Goal: Task Accomplishment & Management: Use online tool/utility

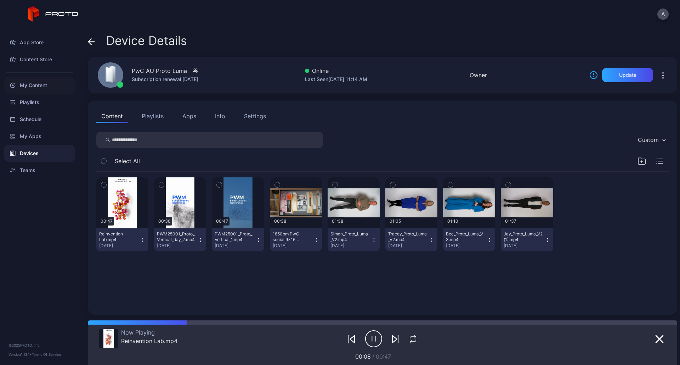
click at [34, 83] on div "My Content" at bounding box center [39, 85] width 70 height 17
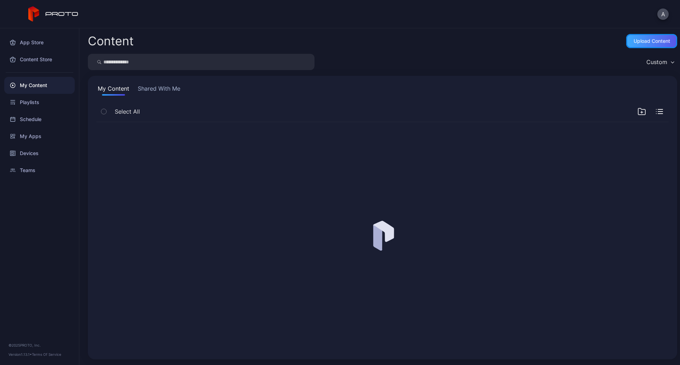
click at [648, 42] on div "Upload Content" at bounding box center [652, 41] width 36 height 6
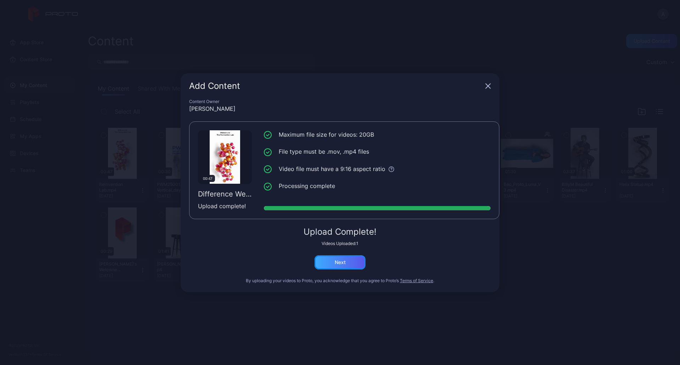
click at [356, 267] on div "Next" at bounding box center [339, 262] width 51 height 14
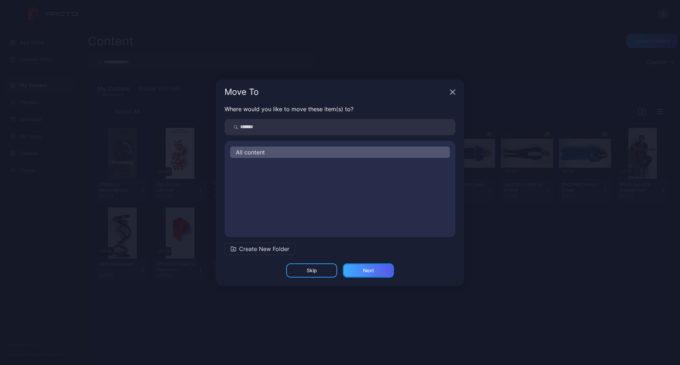
click at [369, 273] on div "Next" at bounding box center [368, 270] width 51 height 14
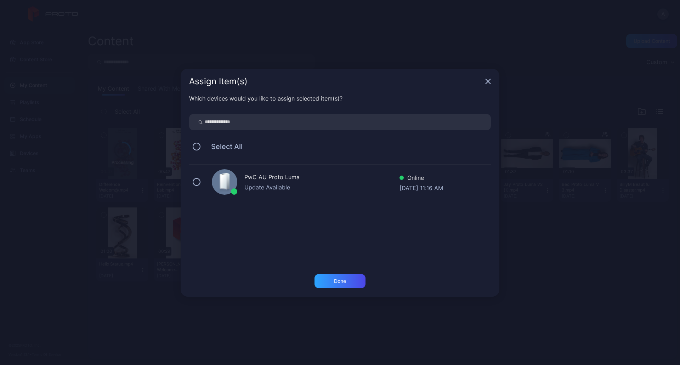
click at [249, 188] on div "Update Available" at bounding box center [321, 187] width 155 height 8
click at [362, 285] on div "Done" at bounding box center [339, 281] width 51 height 14
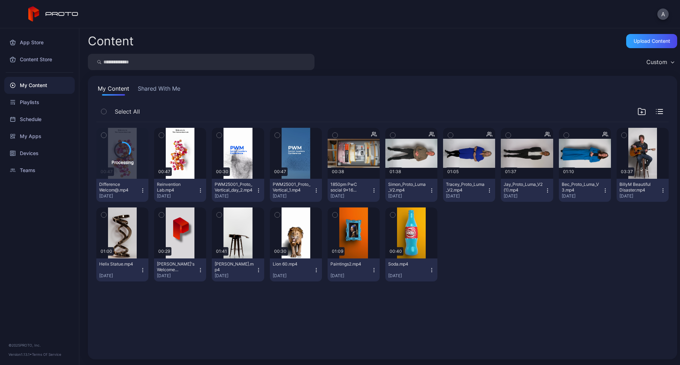
click at [129, 191] on div "Difference Welcom@.mp4" at bounding box center [118, 187] width 39 height 11
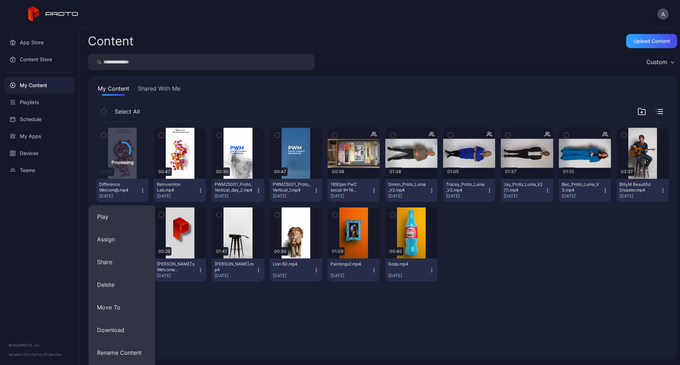
click at [129, 191] on div "Difference Welcom@.mp4" at bounding box center [118, 187] width 39 height 11
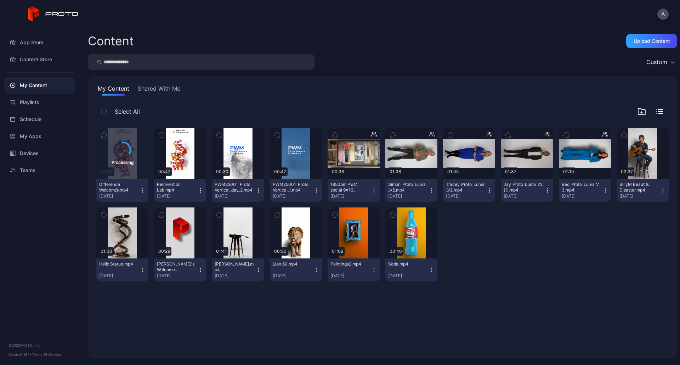
click at [130, 189] on div "Difference Welcom@.mp4" at bounding box center [118, 187] width 39 height 11
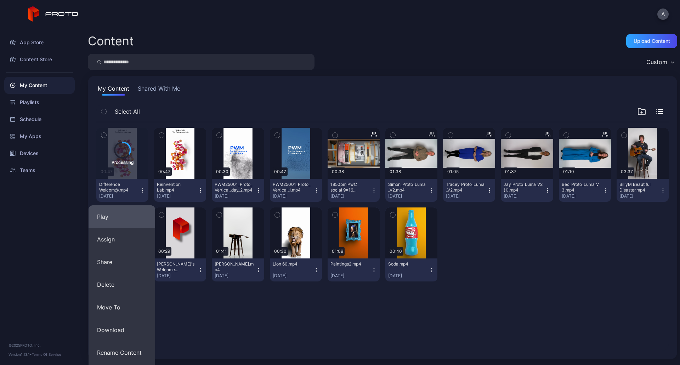
click at [124, 221] on button "Play" at bounding box center [122, 216] width 67 height 23
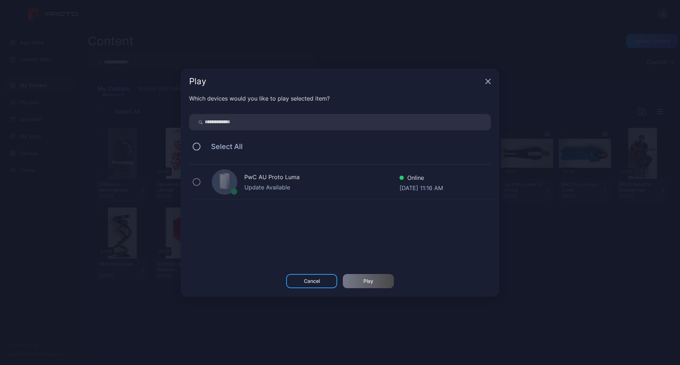
click at [251, 189] on div "Update Available" at bounding box center [321, 187] width 155 height 8
click at [278, 186] on div "Update Available" at bounding box center [321, 187] width 155 height 8
click at [280, 185] on div "Update Available" at bounding box center [321, 187] width 155 height 8
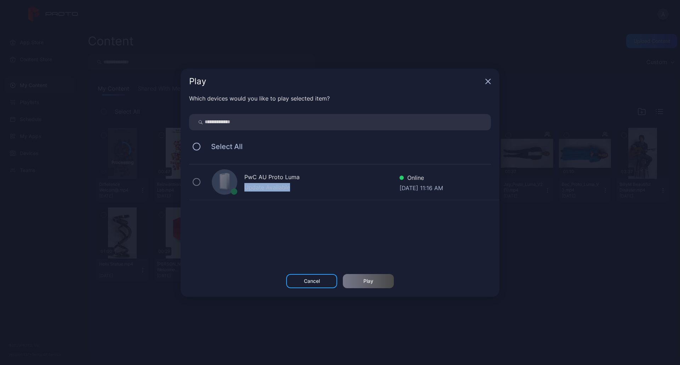
click at [333, 184] on div "Update Available" at bounding box center [321, 187] width 155 height 8
click at [320, 279] on div "Cancel" at bounding box center [312, 281] width 16 height 6
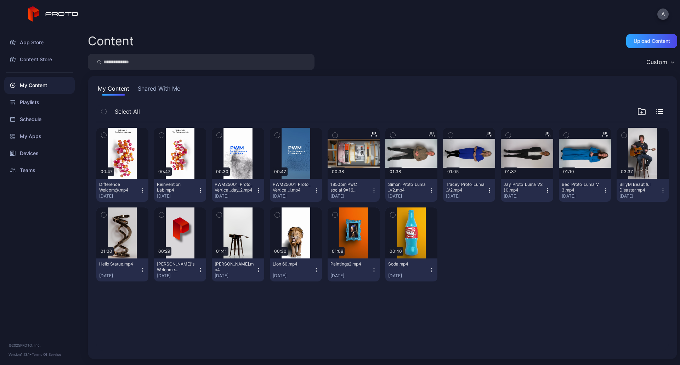
click at [143, 191] on icon "button" at bounding box center [143, 191] width 6 height 6
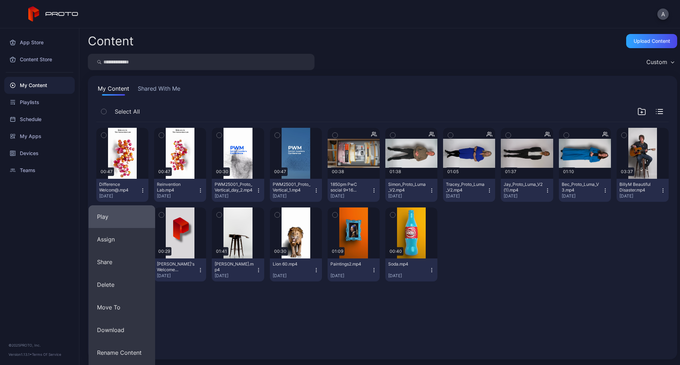
click at [143, 211] on button "Play" at bounding box center [122, 216] width 67 height 23
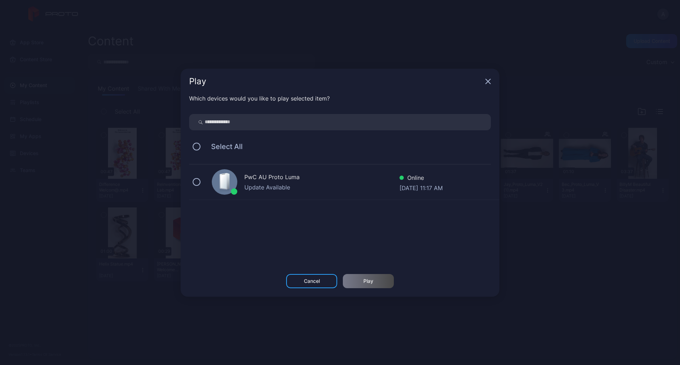
click at [227, 182] on icon at bounding box center [224, 181] width 8 height 17
click at [360, 278] on div "Play" at bounding box center [368, 281] width 51 height 14
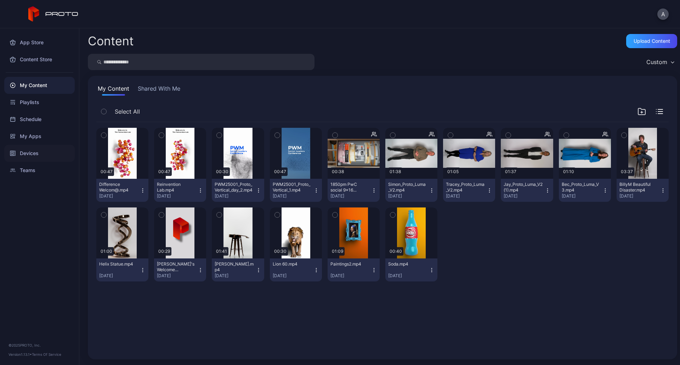
click at [26, 158] on div "Devices" at bounding box center [39, 153] width 70 height 17
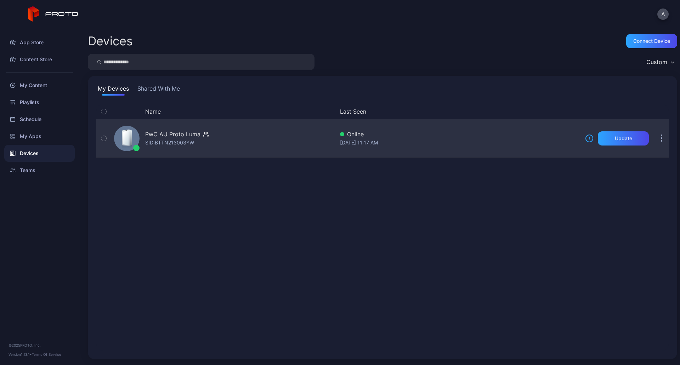
click at [470, 148] on div "PwC AU Proto [PERSON_NAME]: BTTN213003YW Online [DATE] 11:17 AM Update" at bounding box center [382, 138] width 572 height 35
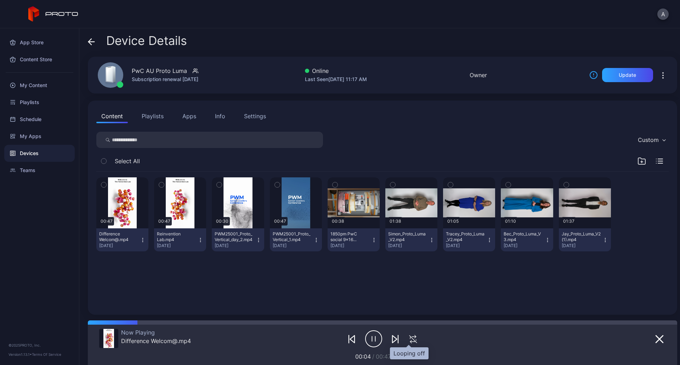
click at [409, 336] on icon "button" at bounding box center [413, 339] width 12 height 8
